Goal: Transaction & Acquisition: Purchase product/service

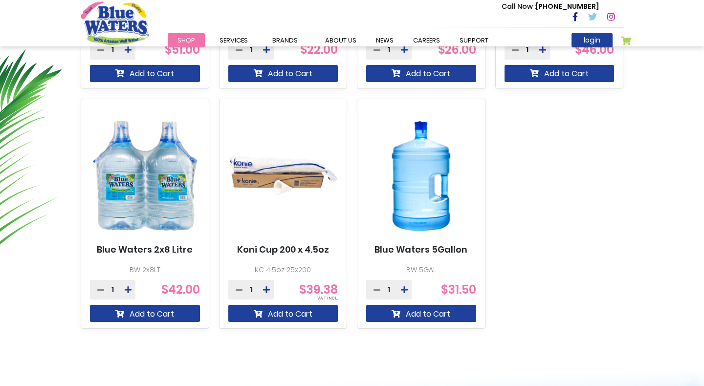
scroll to position [611, 0]
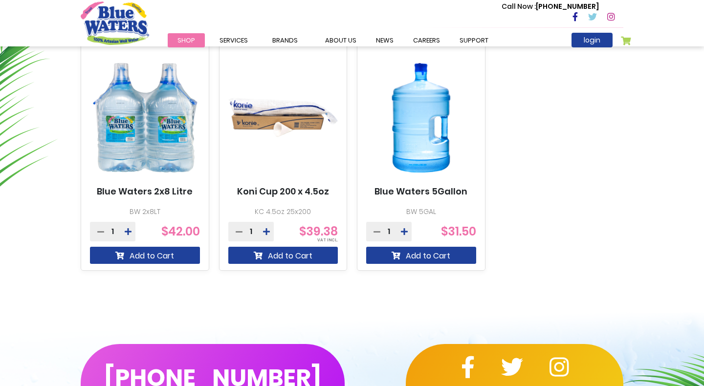
click at [419, 140] on img at bounding box center [421, 117] width 110 height 137
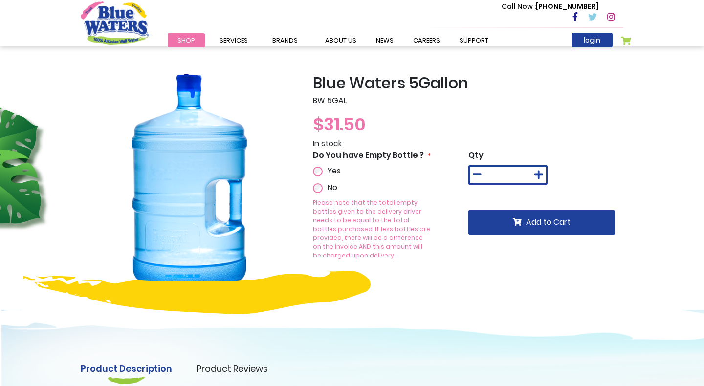
click at [319, 179] on div "Yes No Please note that the total empty bottles given to the delivery driver ne…" at bounding box center [352, 215] width 79 height 100
